Goal: Browse casually

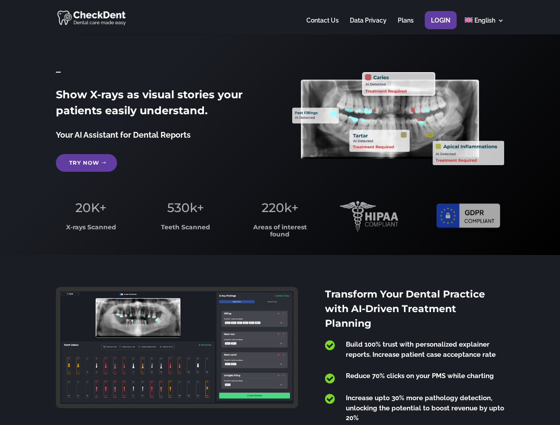
click at [280, 213] on span "220k+" at bounding box center [279, 207] width 37 height 15
click at [280, 17] on div at bounding box center [280, 17] width 448 height 35
